Goal: Book appointment/travel/reservation

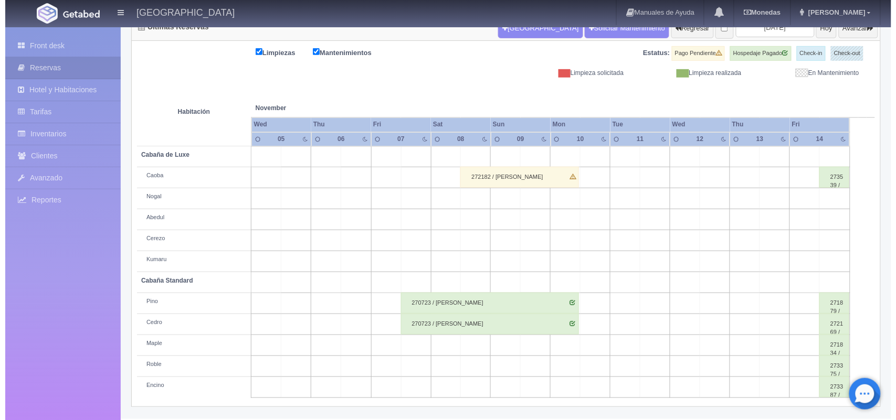
scroll to position [17, 0]
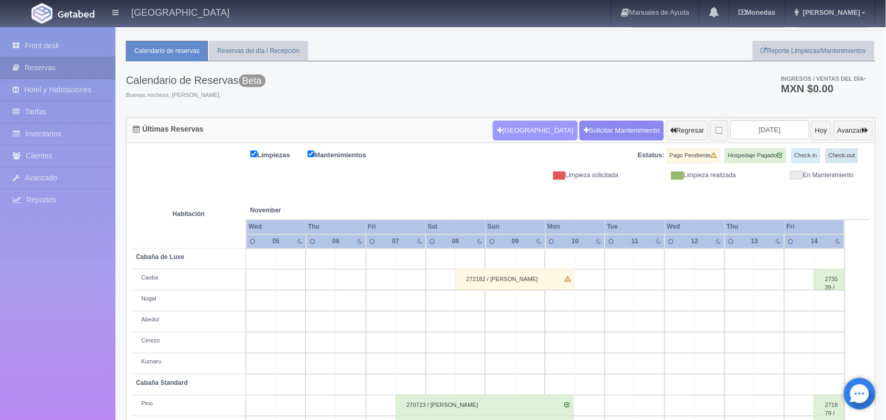
click at [508, 125] on button "Nueva Reserva" at bounding box center [535, 131] width 85 height 20
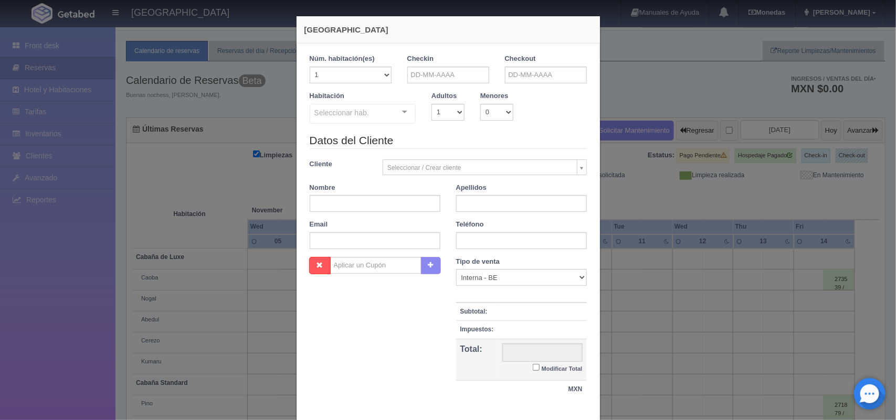
checkbox input "false"
click at [447, 77] on input "text" at bounding box center [448, 75] width 82 height 17
click at [497, 93] on span "Next" at bounding box center [501, 92] width 8 height 8
click at [486, 138] on link "7" at bounding box center [486, 140] width 14 height 15
type input "[DATE]"
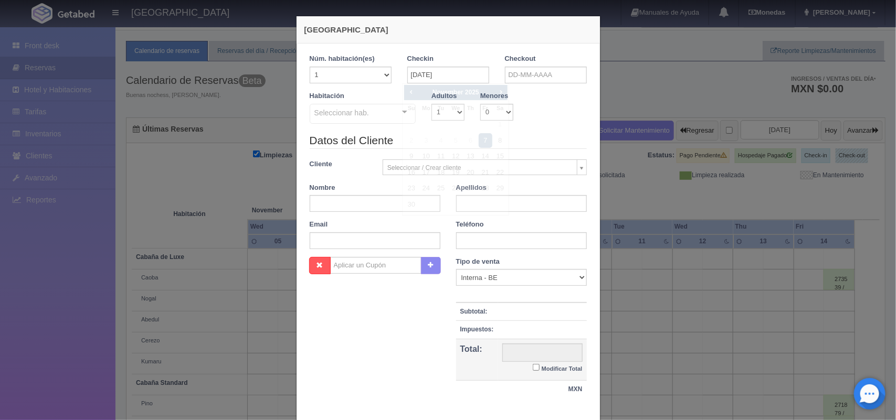
checkbox input "false"
click at [539, 78] on input "text" at bounding box center [546, 75] width 82 height 17
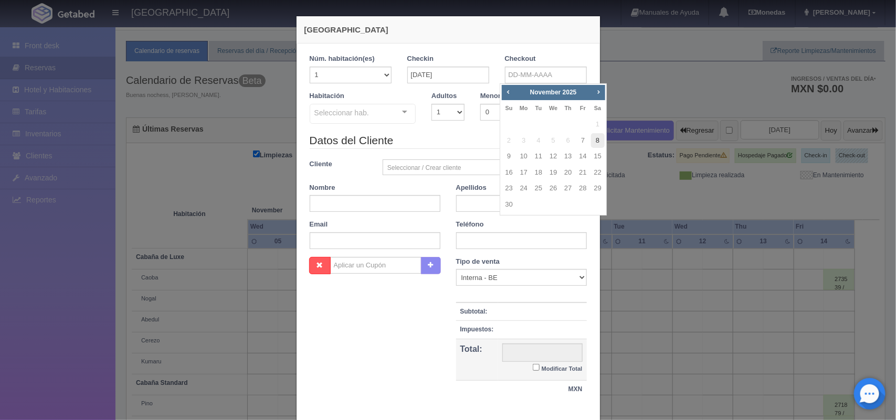
click at [595, 141] on link "8" at bounding box center [598, 140] width 14 height 15
type input "[DATE]"
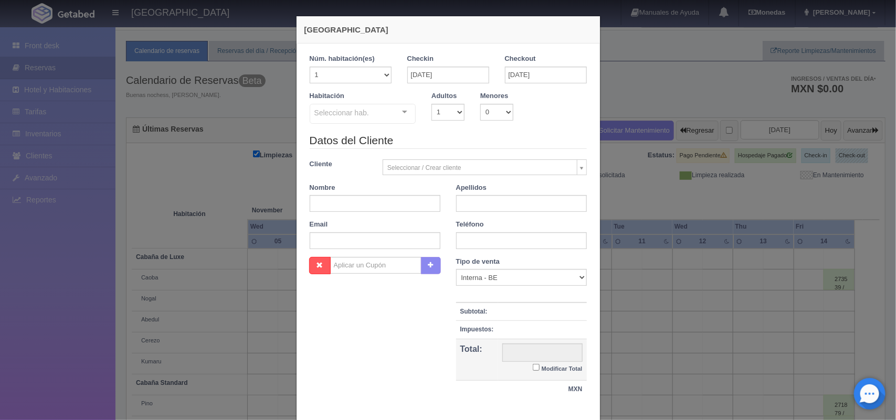
checkbox input "false"
click at [449, 114] on select "1 2 3 4 5 6 7 8 9 10" at bounding box center [447, 112] width 33 height 17
select select "2"
click at [431, 104] on select "1 2 3 4 5 6 7 8 9 10" at bounding box center [447, 112] width 33 height 17
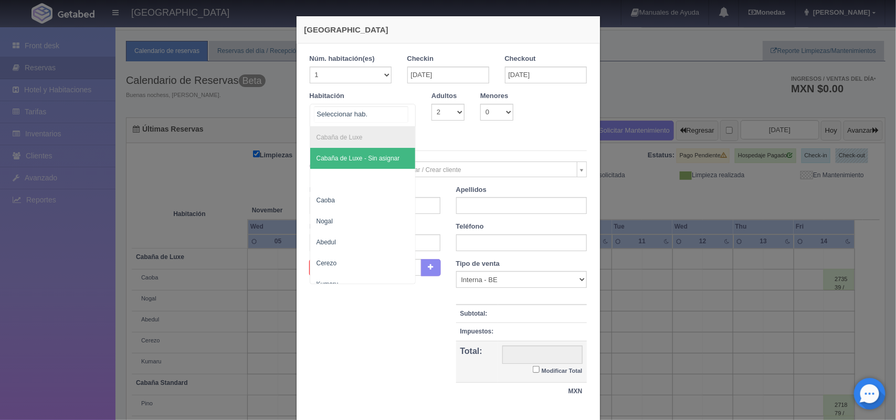
click at [400, 110] on div at bounding box center [404, 112] width 21 height 16
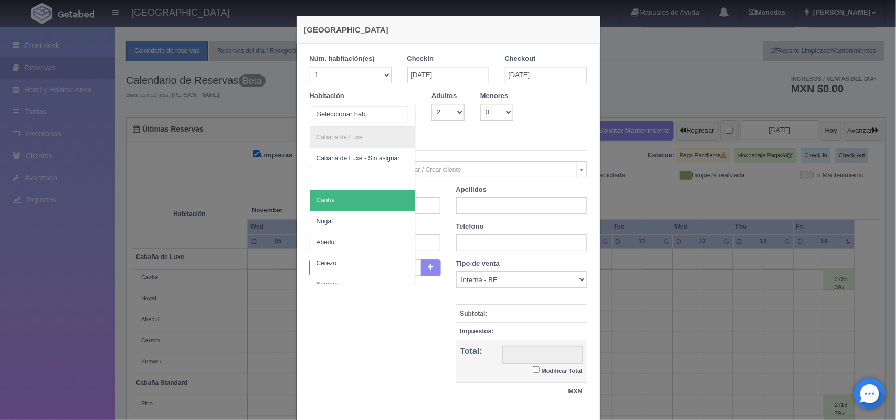
click at [372, 206] on span "Caoba" at bounding box center [363, 200] width 106 height 21
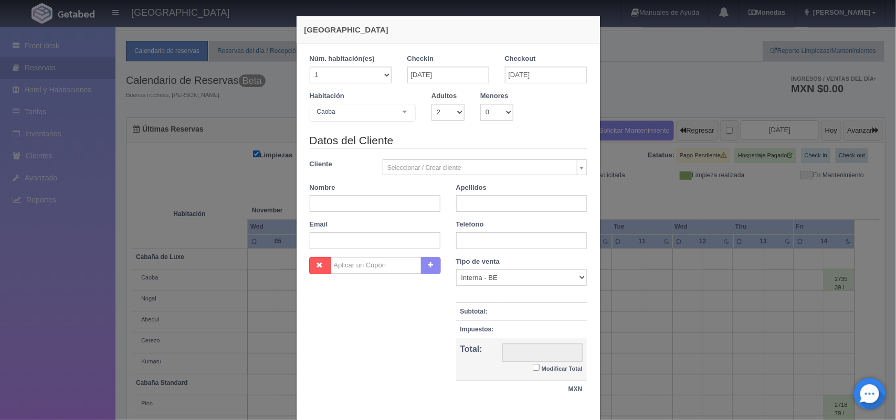
checkbox input "false"
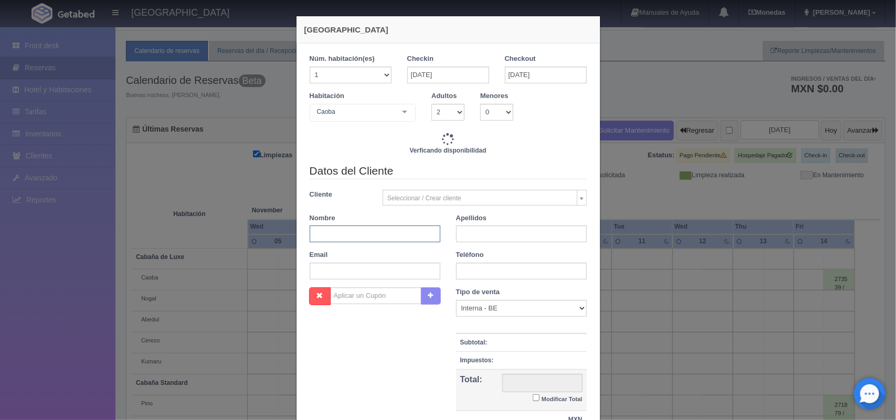
type input "1800.00"
checkbox input "false"
click at [370, 236] on input "text" at bounding box center [375, 234] width 131 height 17
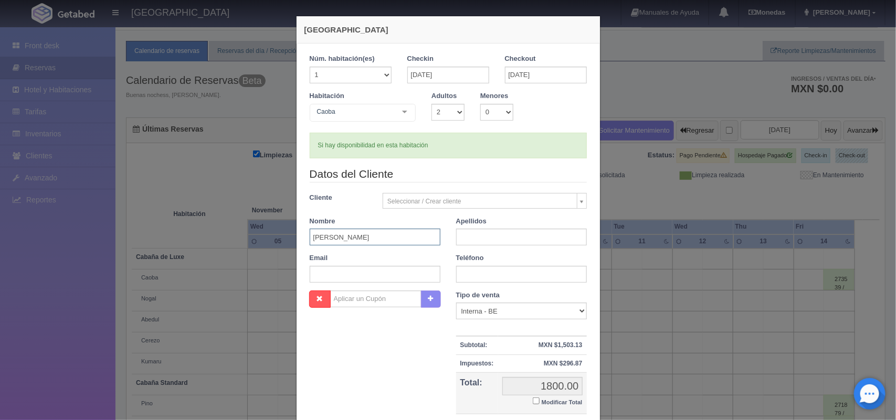
type input "[PERSON_NAME]"
click at [486, 234] on input "text" at bounding box center [521, 237] width 131 height 17
type input "[PERSON_NAME]"
click at [499, 271] on input "text" at bounding box center [521, 274] width 131 height 17
type input "5560432873"
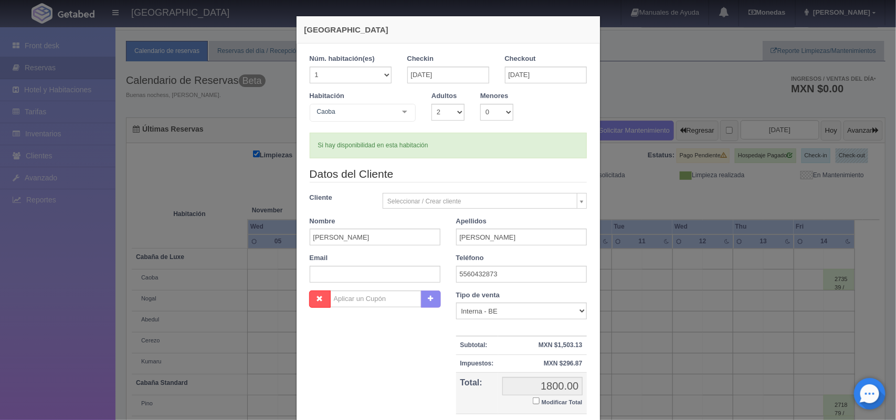
click at [533, 398] on input "Modificar Total" at bounding box center [536, 401] width 7 height 7
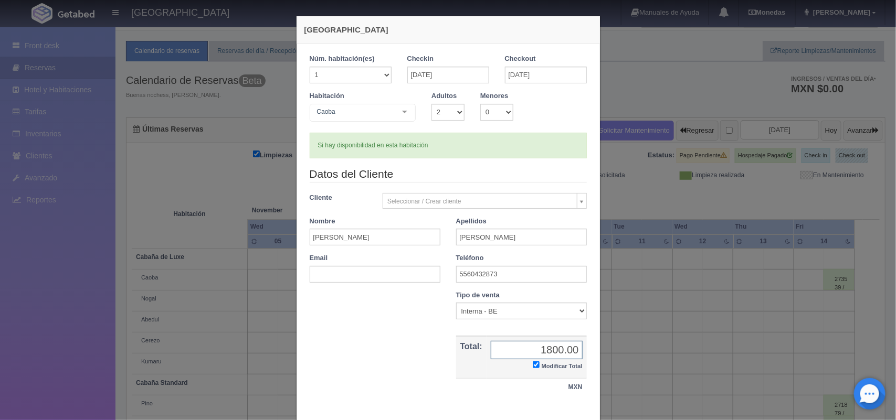
checkbox input "true"
type input "1700.00"
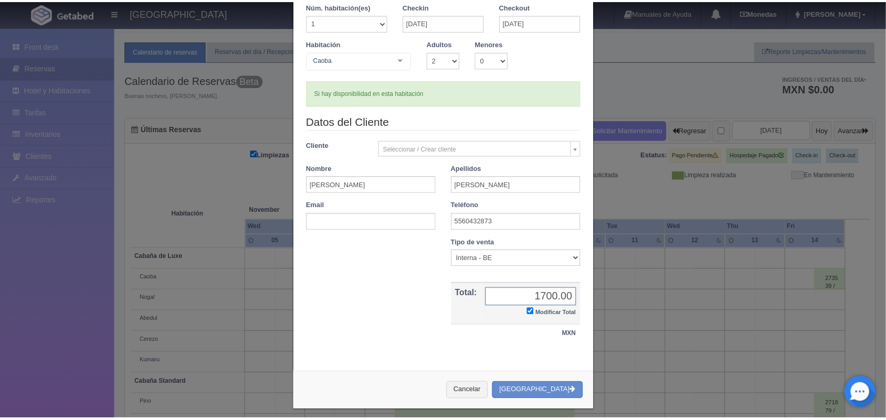
scroll to position [60, 0]
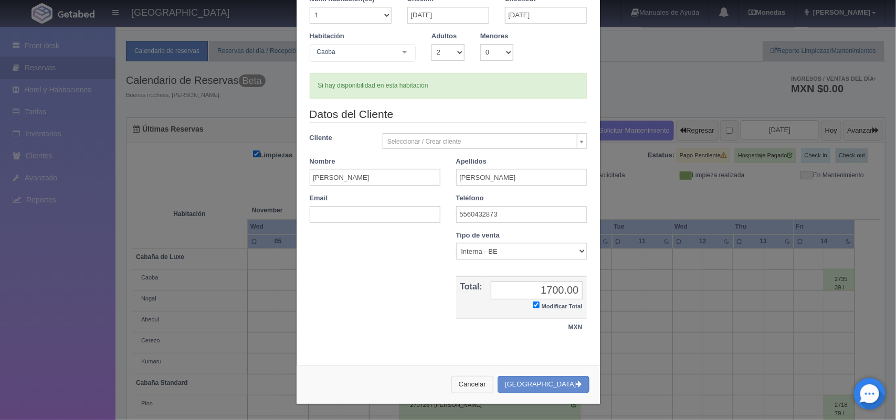
click at [486, 384] on button "Cancelar" at bounding box center [472, 384] width 42 height 17
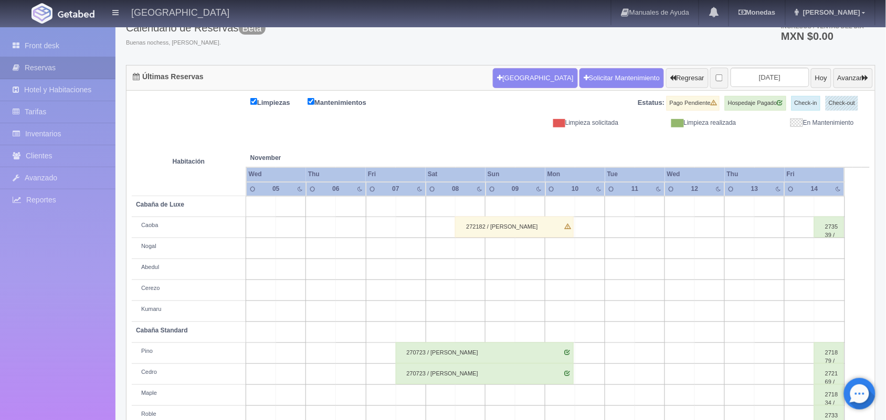
scroll to position [112, 0]
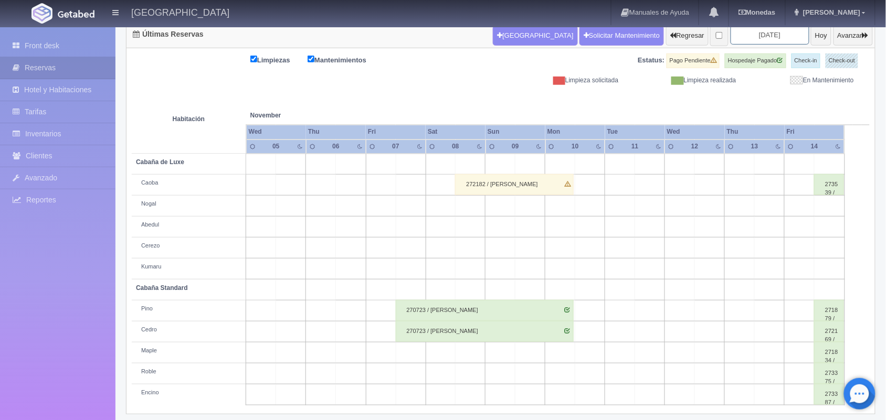
click at [765, 35] on input "[DATE]" at bounding box center [770, 34] width 79 height 19
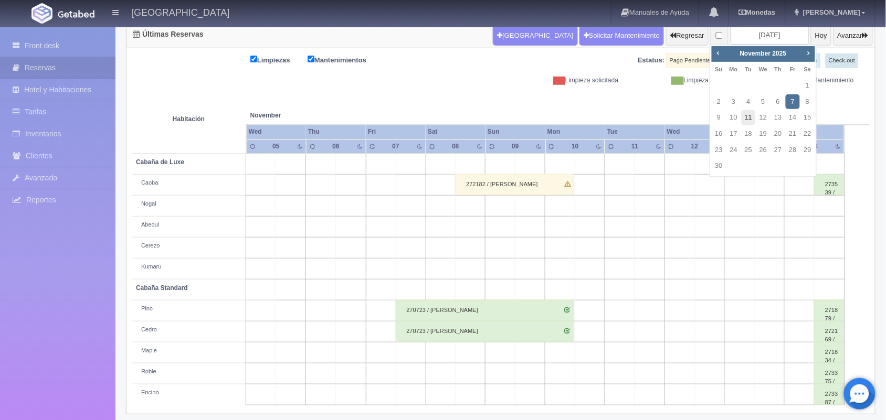
click at [747, 120] on link "11" at bounding box center [749, 117] width 14 height 15
type input "2025-11-11"
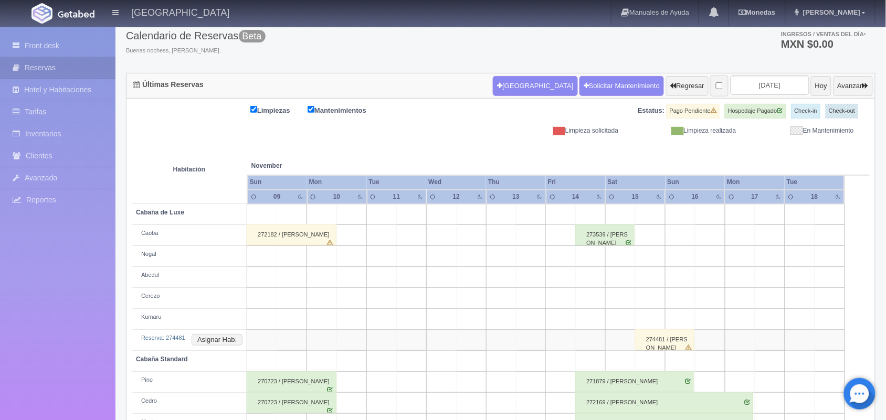
scroll to position [35, 0]
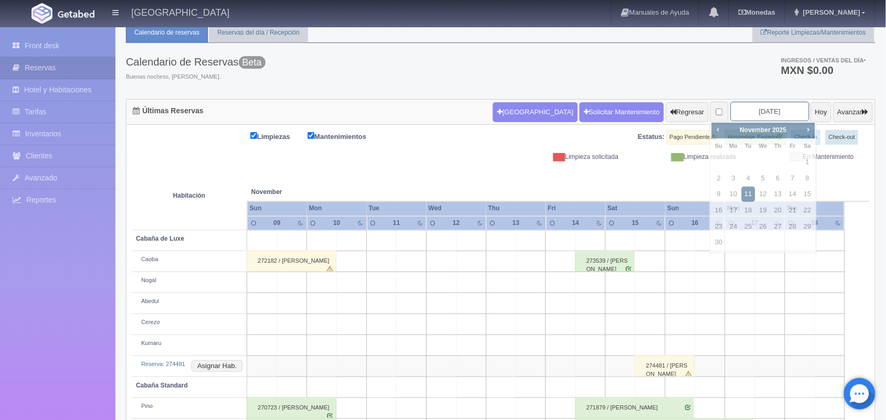
click at [746, 109] on input "2025-11-11" at bounding box center [770, 111] width 79 height 19
click at [716, 130] on span "Prev" at bounding box center [718, 129] width 8 height 8
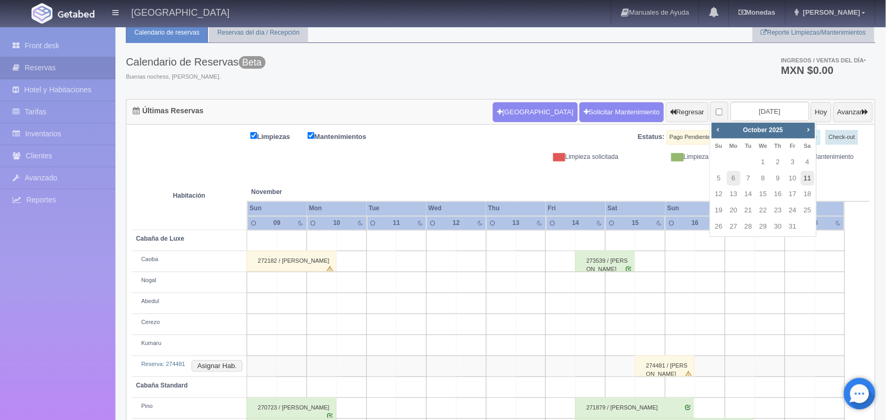
click at [809, 180] on link "11" at bounding box center [808, 178] width 14 height 15
type input "2025-10-11"
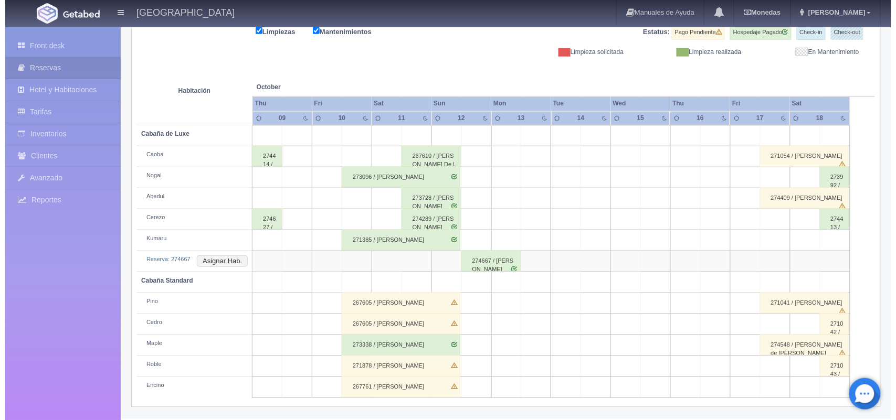
scroll to position [65, 0]
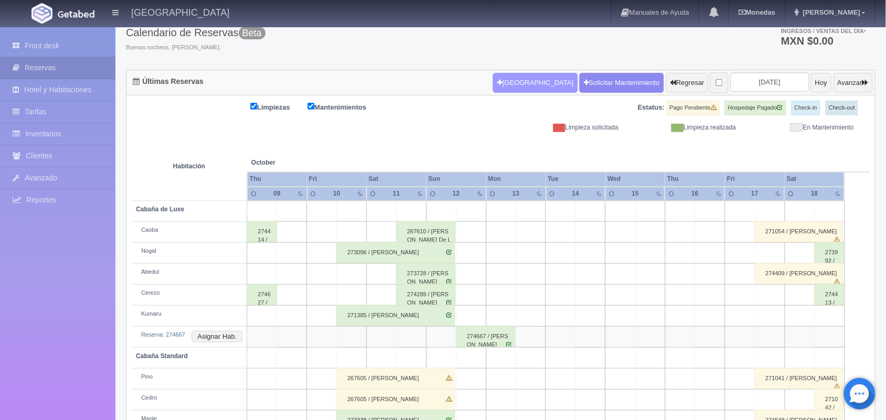
click at [502, 85] on button "[GEOGRAPHIC_DATA]" at bounding box center [535, 83] width 85 height 20
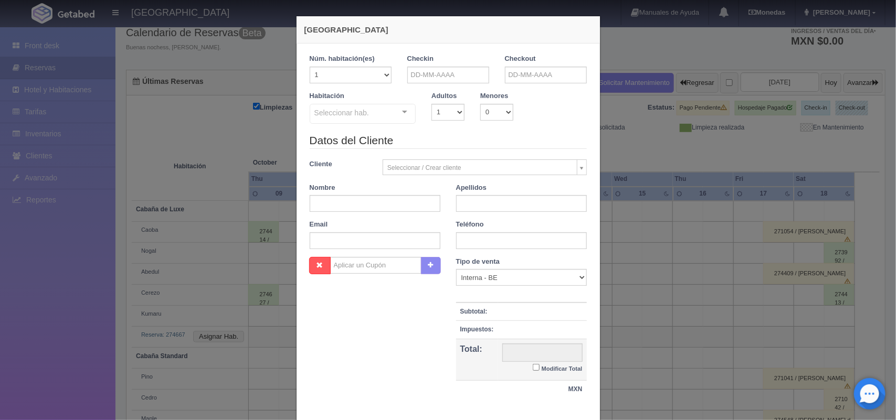
checkbox input "false"
click at [361, 240] on input "text" at bounding box center [375, 241] width 131 height 17
paste input "[EMAIL_ADDRESS][DOMAIN_NAME]"
type input "[EMAIL_ADDRESS][DOMAIN_NAME]"
click at [483, 240] on input "text" at bounding box center [521, 241] width 131 height 17
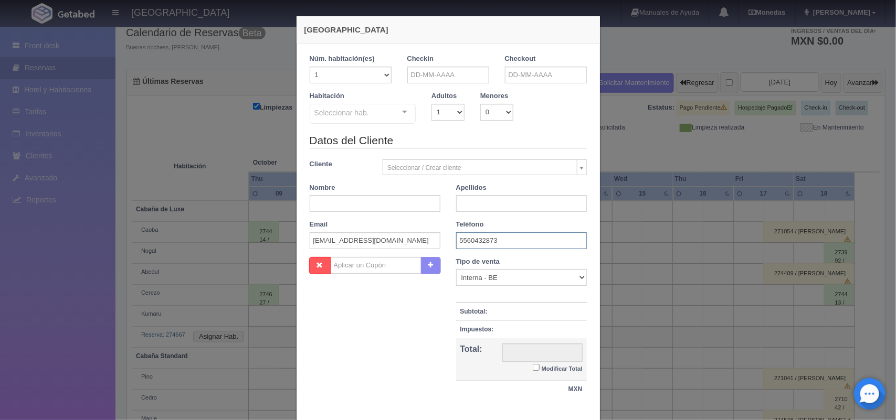
type input "5560432873"
click at [420, 72] on input "text" at bounding box center [448, 75] width 82 height 17
click at [499, 88] on span "Next" at bounding box center [501, 92] width 8 height 8
click at [486, 138] on link "7" at bounding box center [486, 140] width 14 height 15
type input "[DATE]"
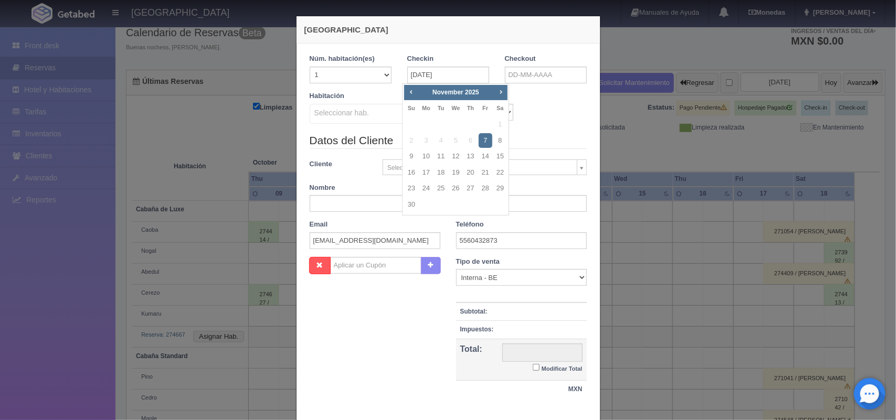
checkbox input "false"
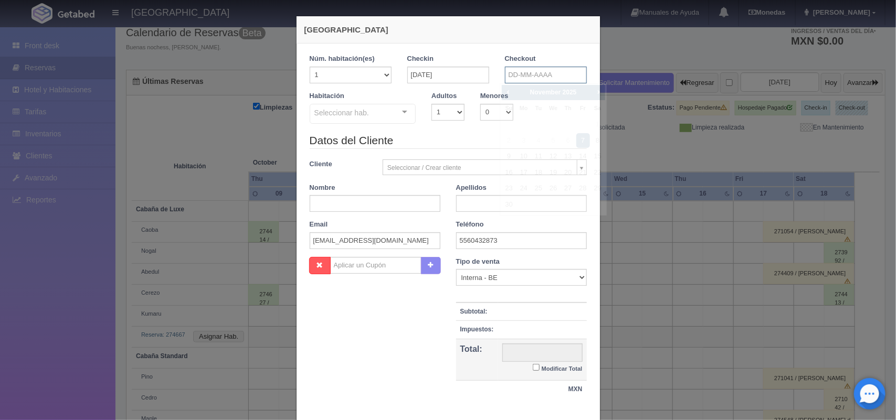
click at [543, 77] on input "text" at bounding box center [546, 75] width 82 height 17
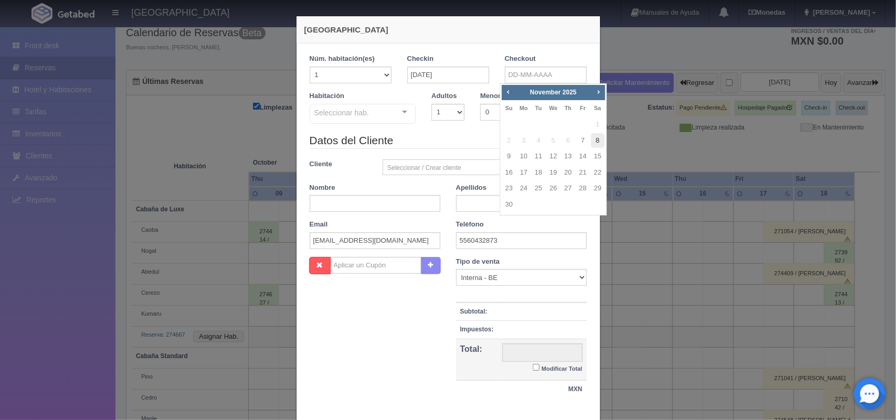
click at [594, 143] on link "8" at bounding box center [598, 140] width 14 height 15
type input "[DATE]"
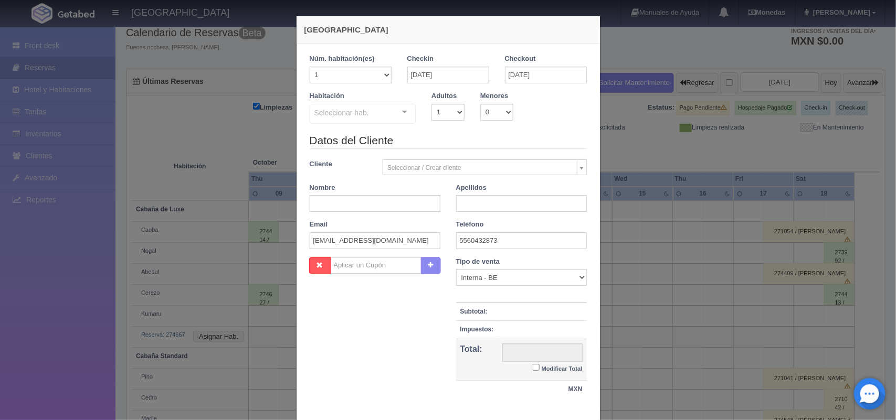
checkbox input "false"
click at [441, 106] on select "1 2 3 4 5 6 7 8 9 10" at bounding box center [447, 112] width 33 height 17
select select "2"
click at [431, 104] on select "1 2 3 4 5 6 7 8 9 10" at bounding box center [447, 112] width 33 height 17
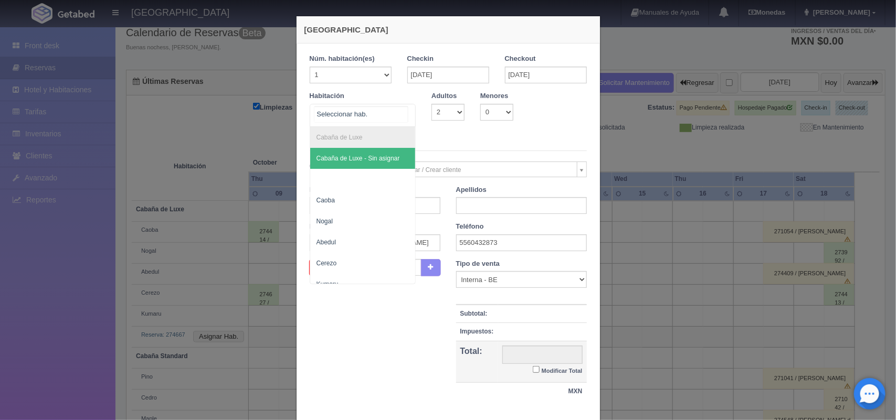
click at [394, 112] on div "Cabaña de Luxe Cabaña de Luxe - Sin asignar Caoba Nogal Abedul Cerezo Kumaru Ca…" at bounding box center [363, 115] width 107 height 23
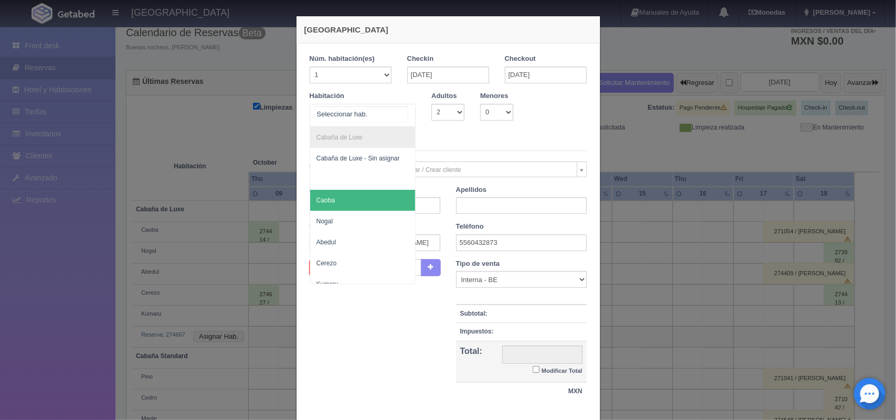
click at [381, 203] on span "Caoba" at bounding box center [363, 200] width 106 height 21
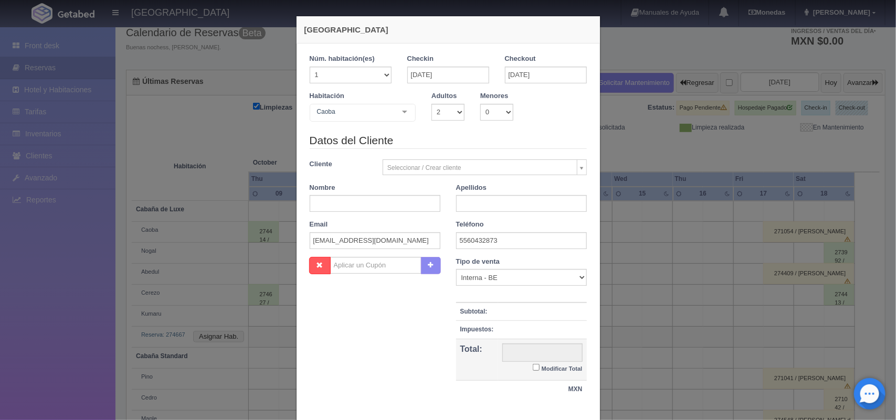
checkbox input "false"
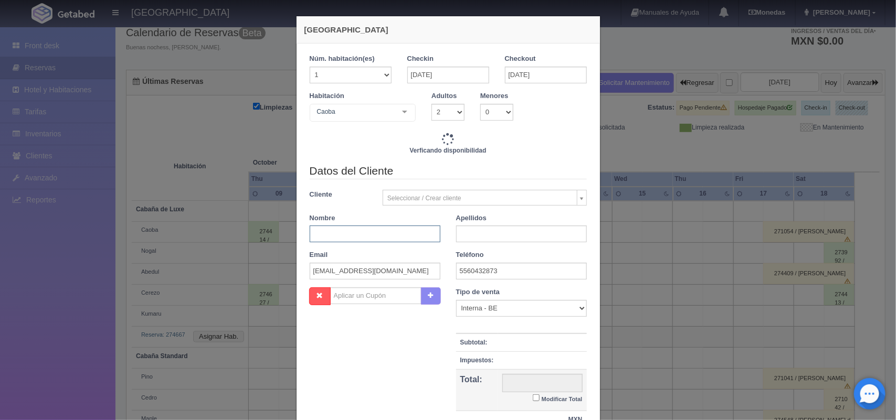
type input "1800.00"
checkbox input "false"
click at [368, 235] on input "text" at bounding box center [375, 234] width 131 height 17
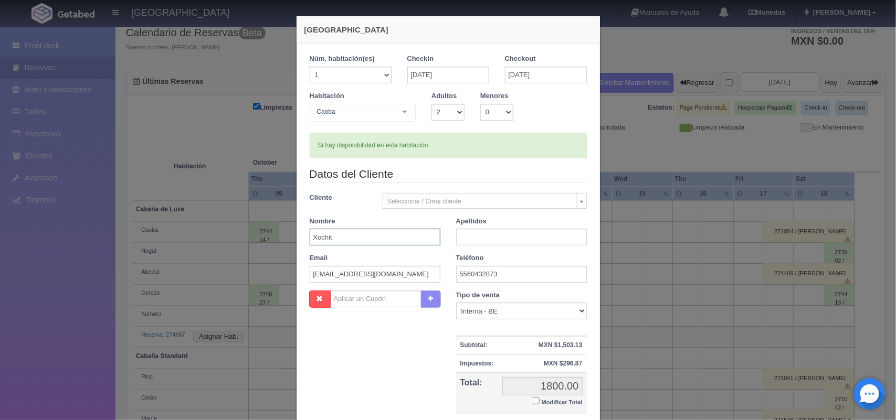
type input "[PERSON_NAME]"
click at [466, 240] on input "text" at bounding box center [521, 237] width 131 height 17
type input "[PERSON_NAME]"
click at [533, 402] on input "Modificar Total" at bounding box center [536, 401] width 7 height 7
checkbox input "true"
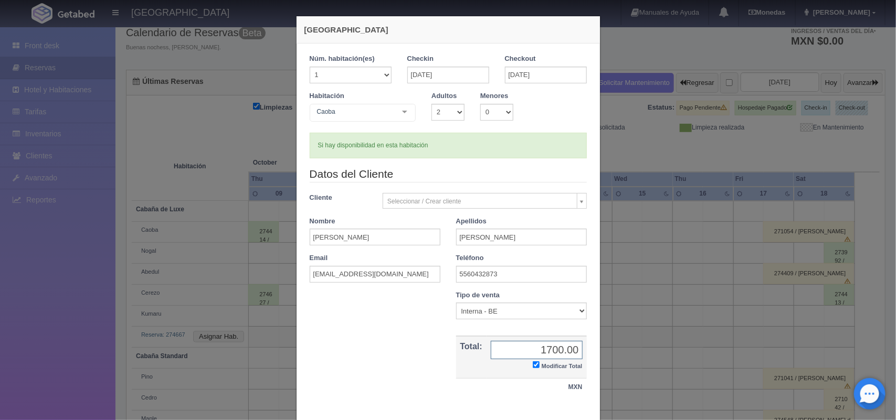
scroll to position [60, 0]
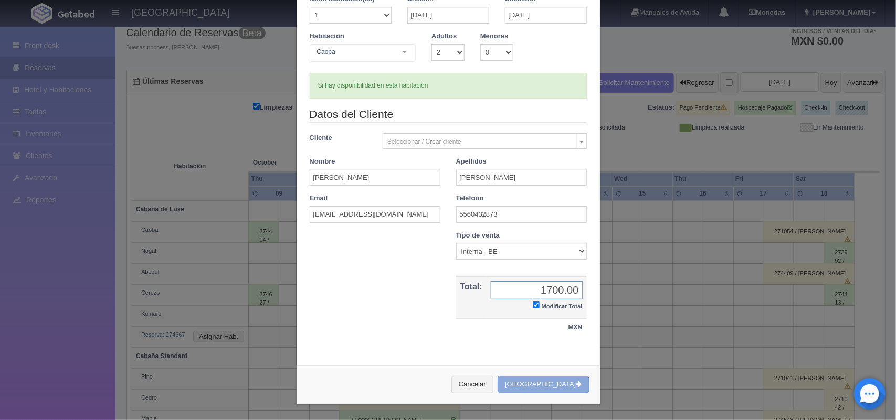
type input "1700.00"
click at [542, 382] on button "Crear Reserva" at bounding box center [543, 384] width 91 height 17
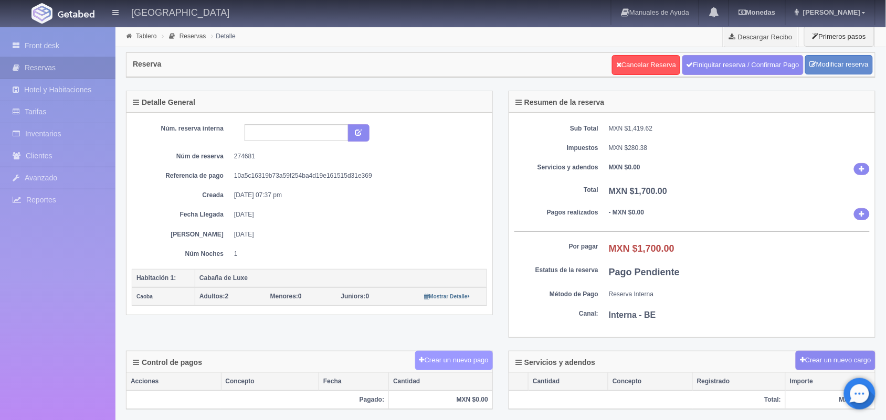
click at [448, 362] on button "Crear un nuevo pago" at bounding box center [454, 360] width 78 height 19
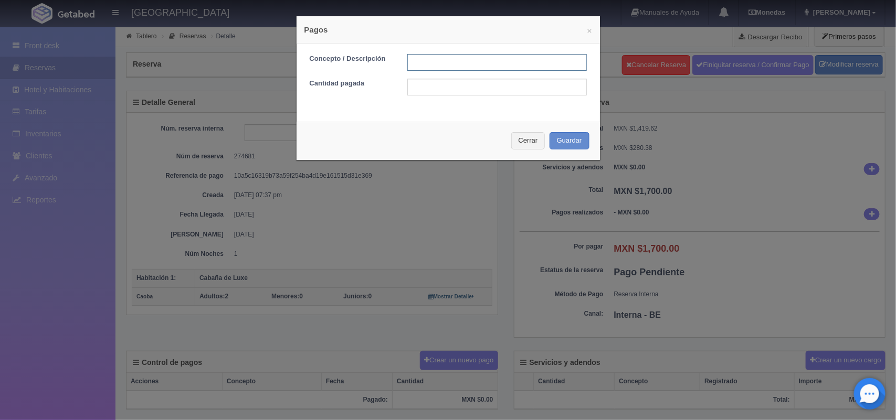
click at [426, 61] on input "text" at bounding box center [497, 62] width 180 height 17
type input "Pago transferencia 06/10/2025"
click at [460, 92] on input "text" at bounding box center [497, 87] width 180 height 17
type input "1"
type input "500.00"
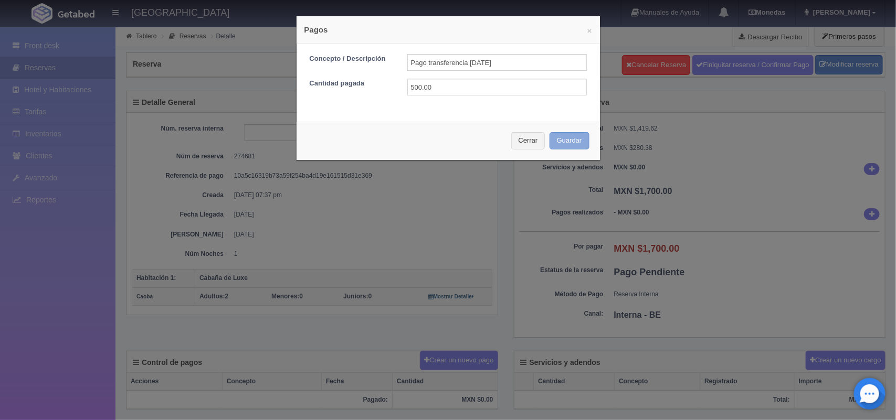
click at [567, 140] on button "Guardar" at bounding box center [570, 140] width 40 height 17
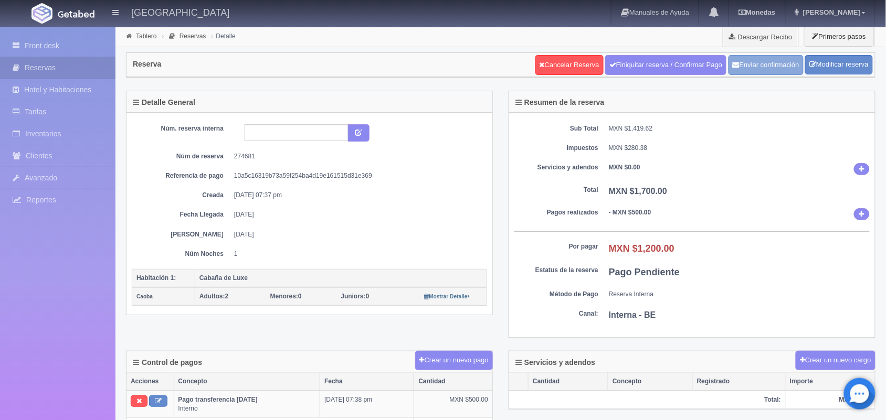
click at [742, 70] on button "Enviar confirmación" at bounding box center [766, 65] width 75 height 20
